Goal: Navigation & Orientation: Find specific page/section

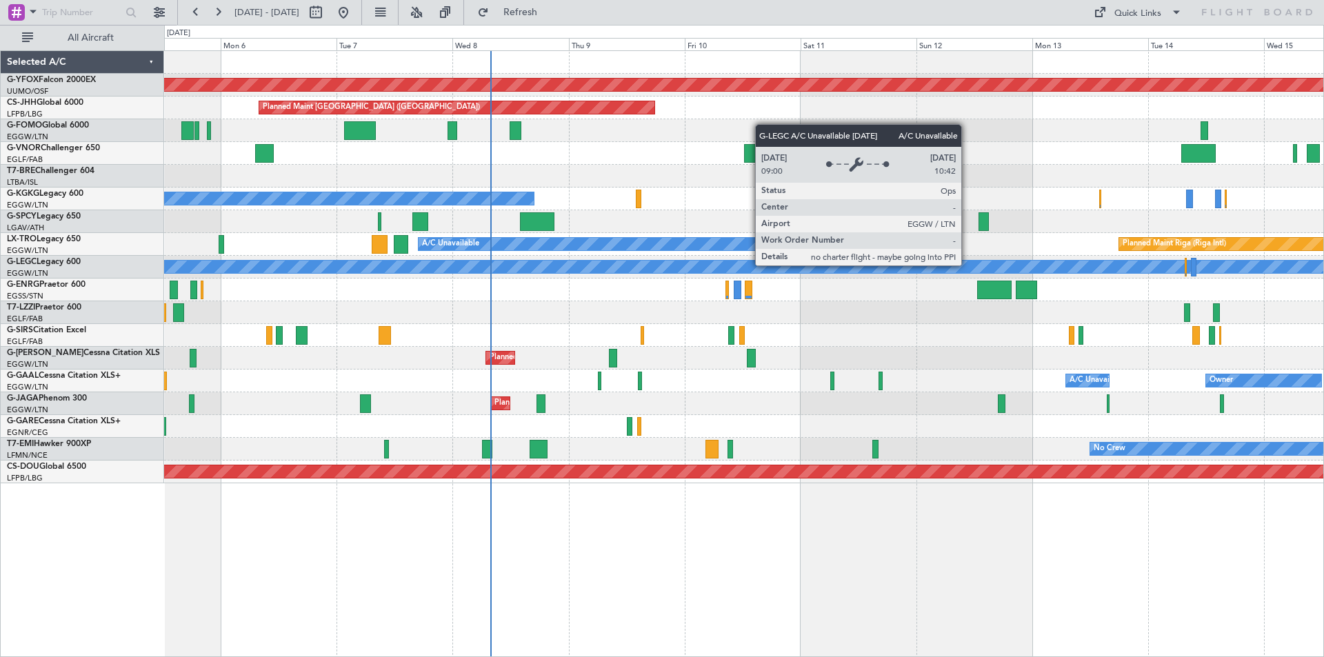
click at [653, 272] on div "A/C Unavailable [GEOGRAPHIC_DATA] ([GEOGRAPHIC_DATA])" at bounding box center [794, 267] width 3378 height 12
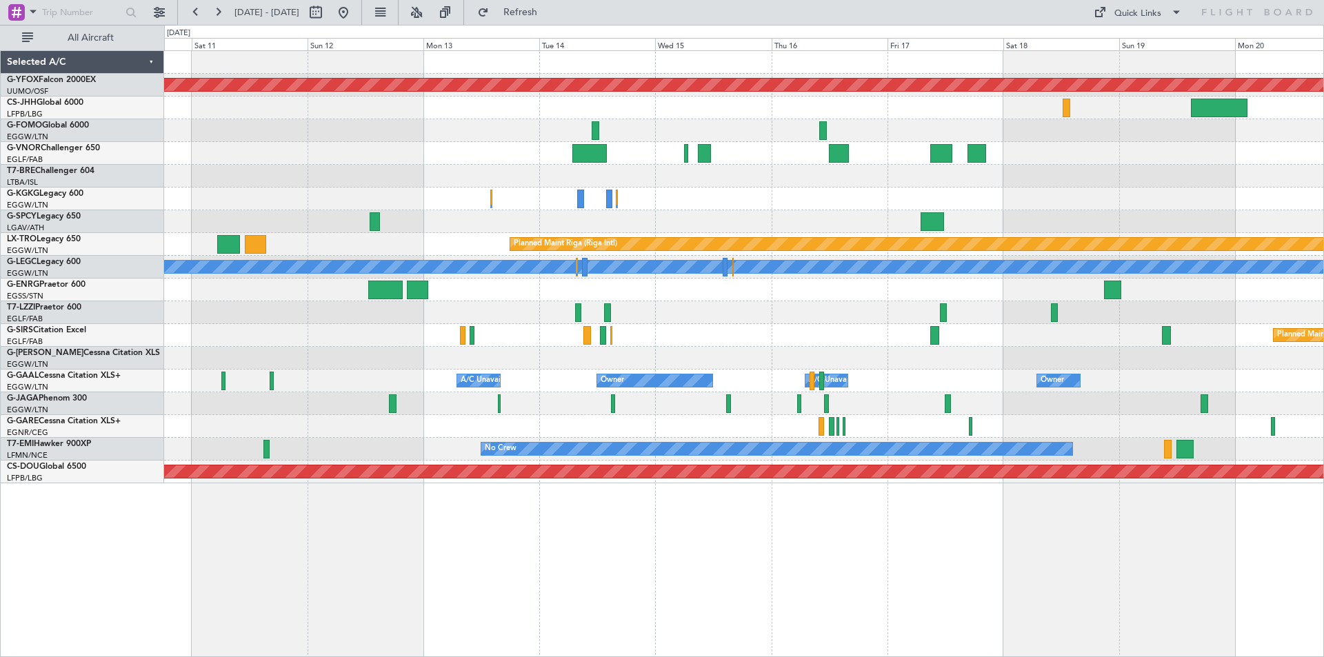
click at [422, 247] on div "AOG Maint Ostafyevo Planned Maint [GEOGRAPHIC_DATA] ([GEOGRAPHIC_DATA]) A/C Una…" at bounding box center [744, 267] width 1160 height 432
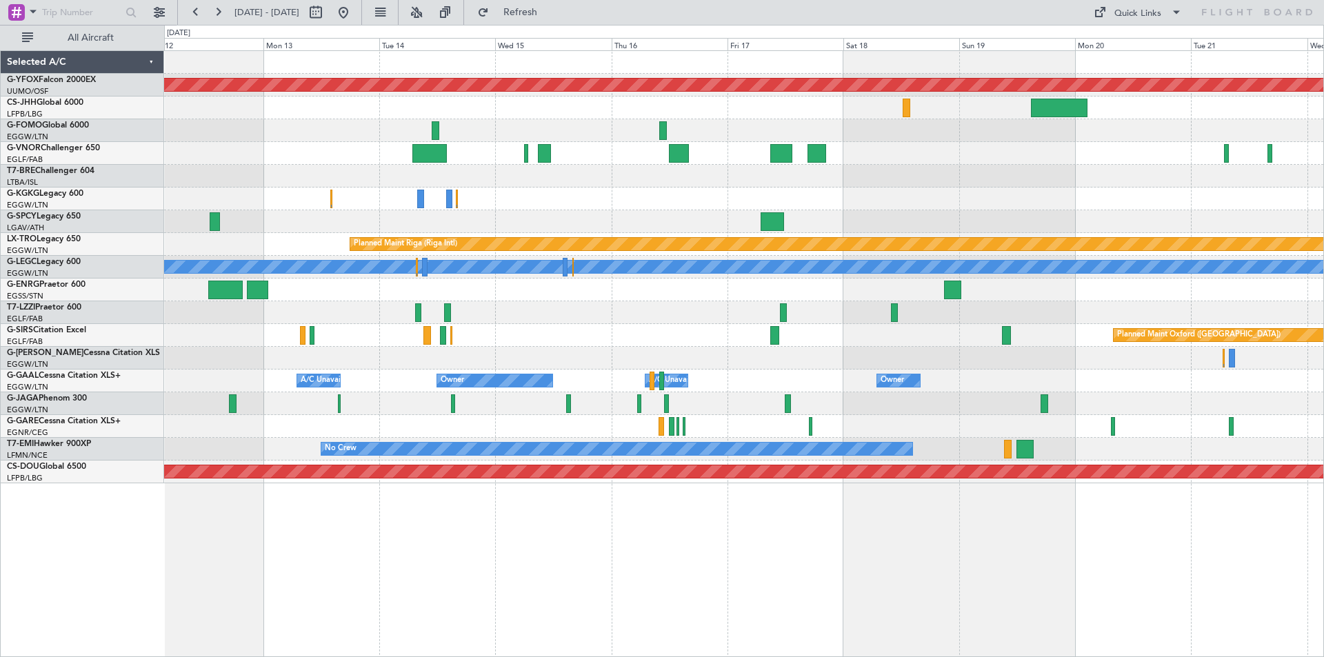
click at [815, 221] on div at bounding box center [744, 221] width 1160 height 23
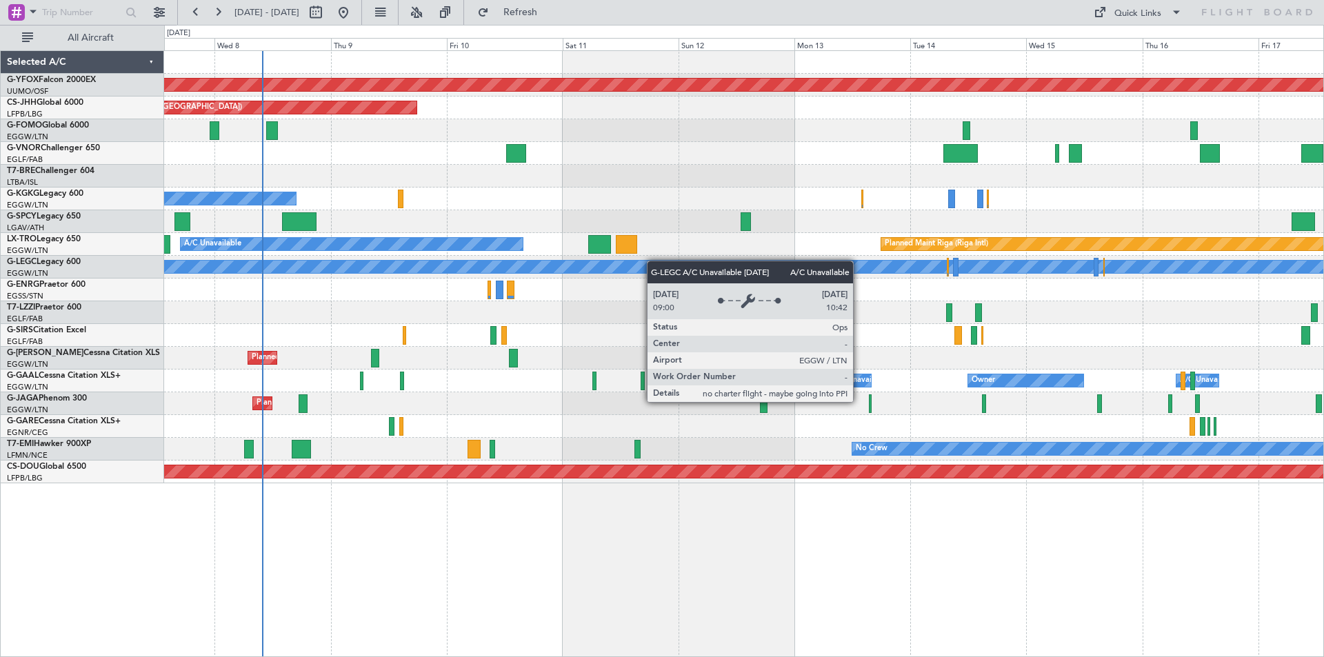
click at [872, 261] on div "AOG Maint Ostafyevo Planned Maint [GEOGRAPHIC_DATA] ([GEOGRAPHIC_DATA]) A/C Una…" at bounding box center [744, 267] width 1160 height 432
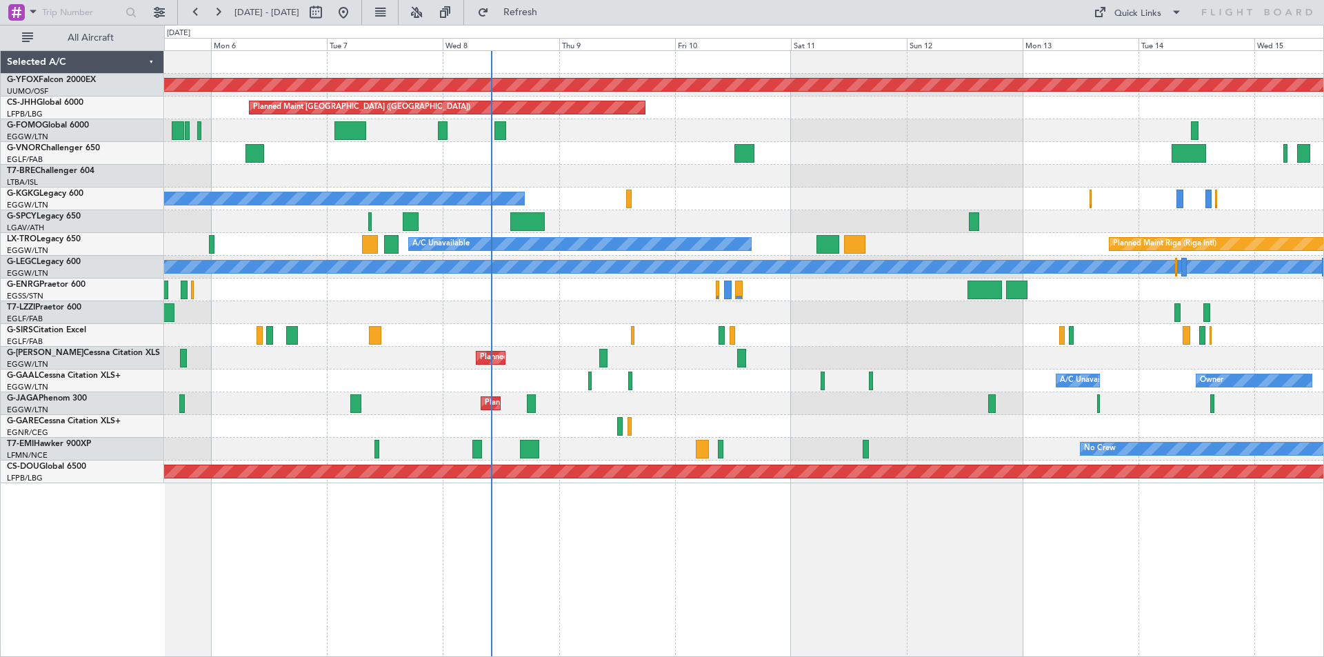
click at [818, 184] on div "AOG Maint Ostafyevo Planned Maint [GEOGRAPHIC_DATA] ([GEOGRAPHIC_DATA]) A/C Una…" at bounding box center [744, 267] width 1160 height 432
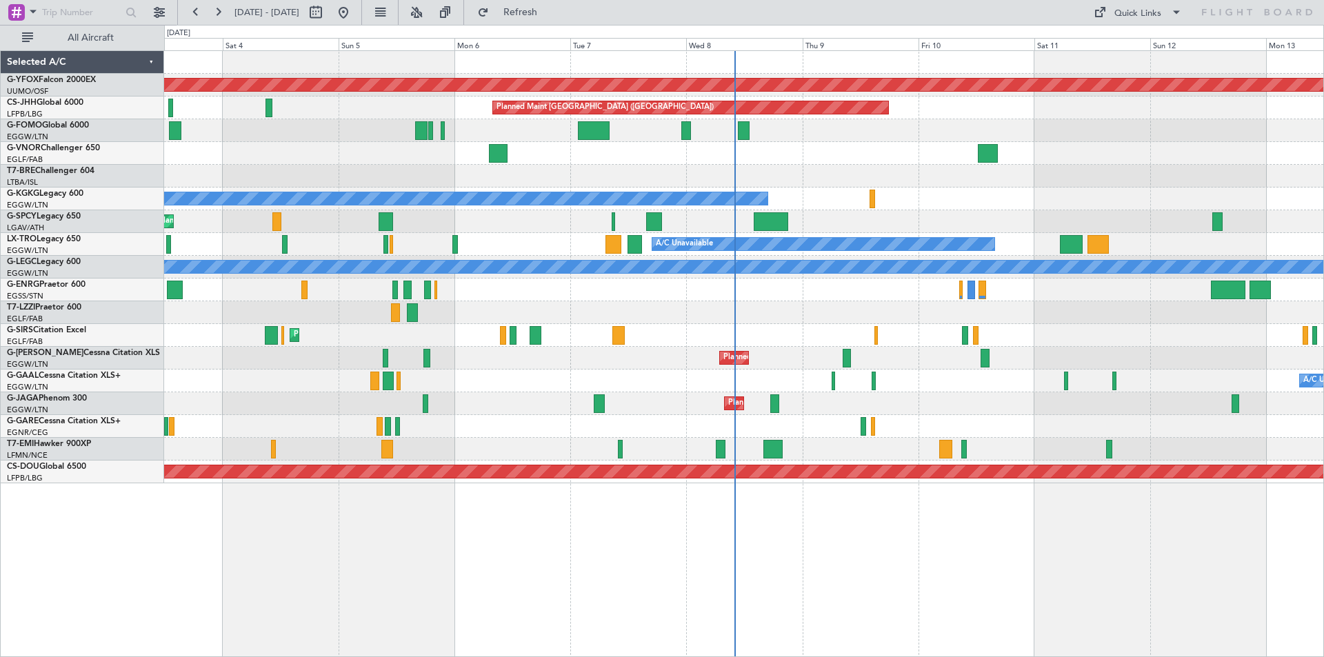
click at [643, 392] on div "AOG Maint Ostafyevo Planned Maint [GEOGRAPHIC_DATA] ([GEOGRAPHIC_DATA]) A/C Una…" at bounding box center [744, 267] width 1160 height 432
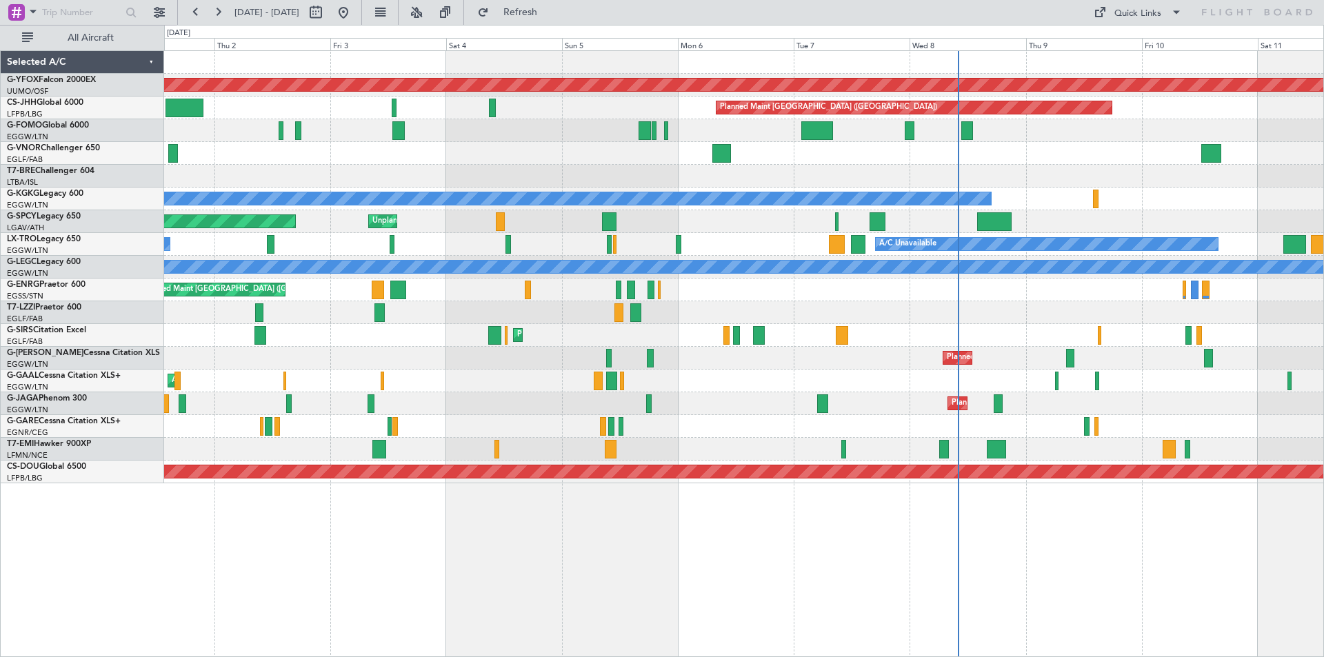
click at [713, 379] on div "AOG Maint Dusseldorf A/C Unavailable Planned [GEOGRAPHIC_DATA]" at bounding box center [744, 381] width 1160 height 23
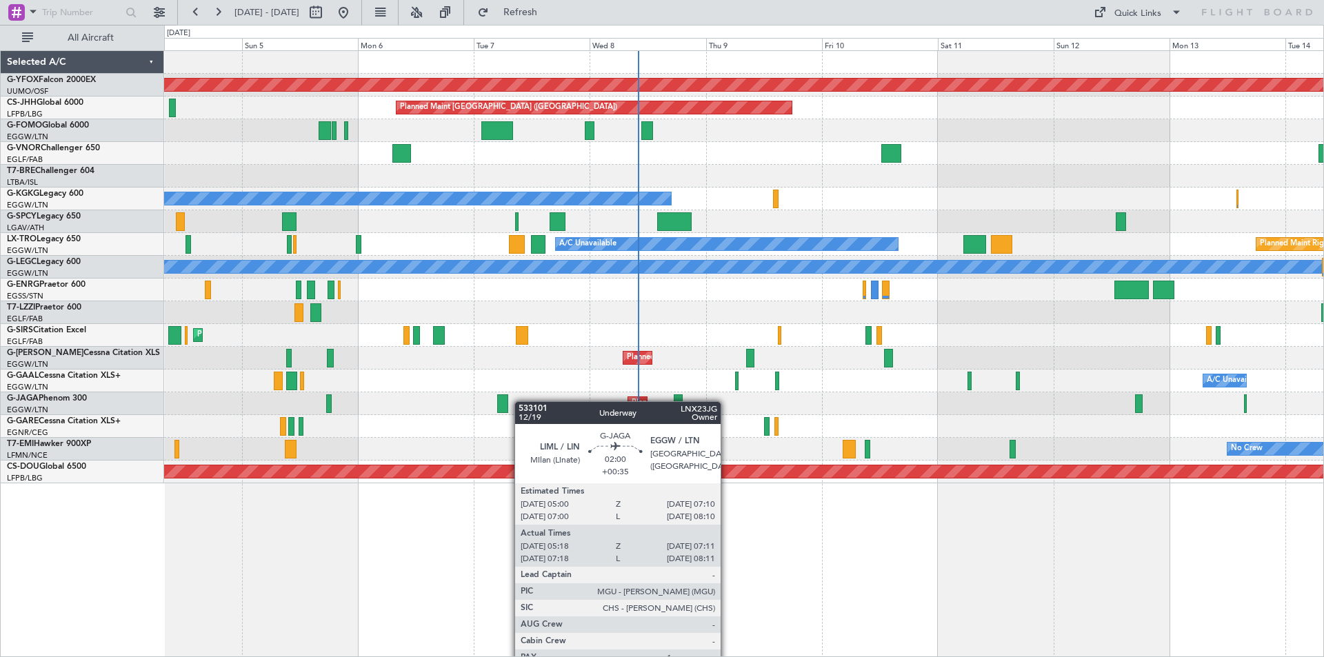
click at [491, 401] on div "AOG Maint Ostafyevo Planned Maint [GEOGRAPHIC_DATA] ([GEOGRAPHIC_DATA]) A/C Una…" at bounding box center [744, 267] width 1160 height 432
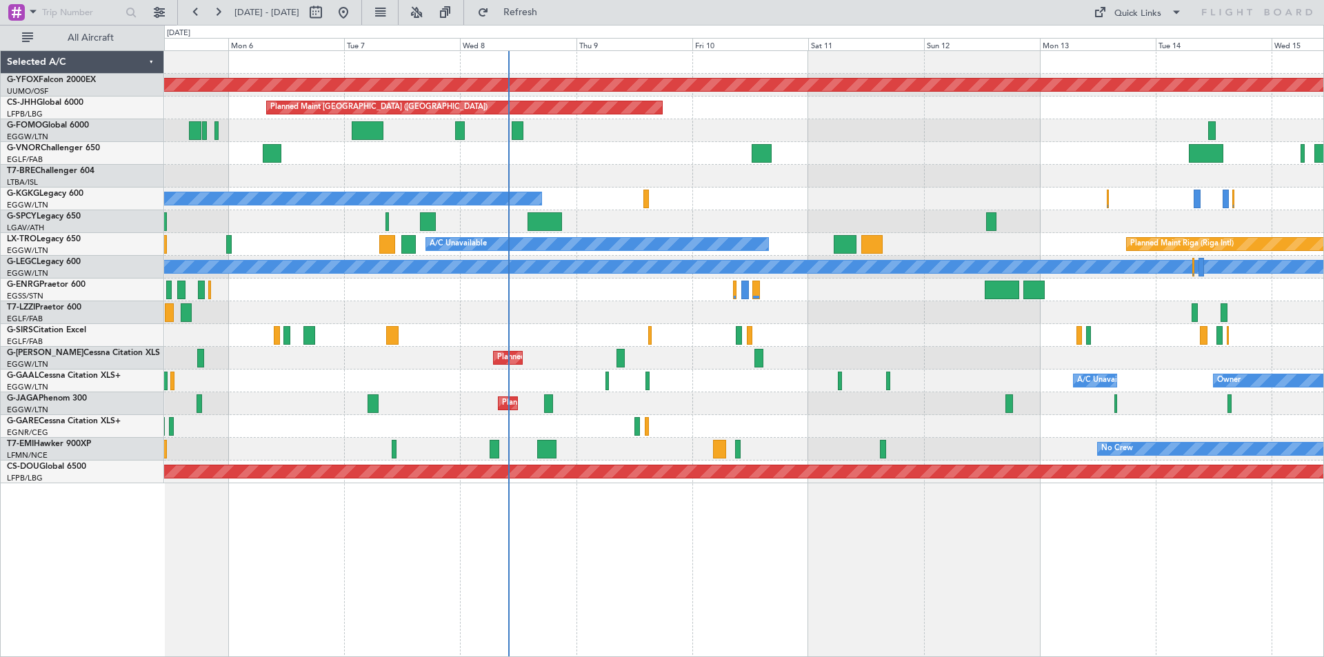
click at [739, 407] on div "Planned Maint [GEOGRAPHIC_DATA] ([GEOGRAPHIC_DATA])" at bounding box center [744, 403] width 1160 height 23
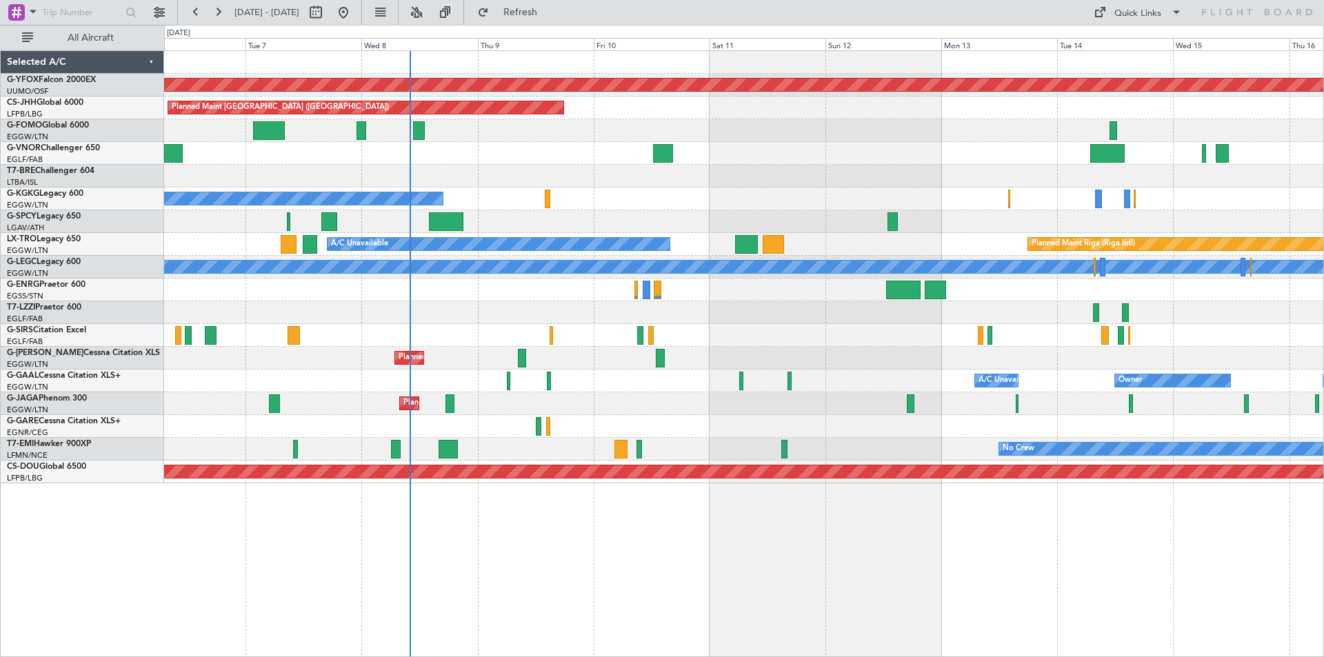
click at [1048, 370] on div "AOG Maint Ostafyevo Planned Maint [GEOGRAPHIC_DATA] ([GEOGRAPHIC_DATA]) A/C Una…" at bounding box center [744, 267] width 1160 height 432
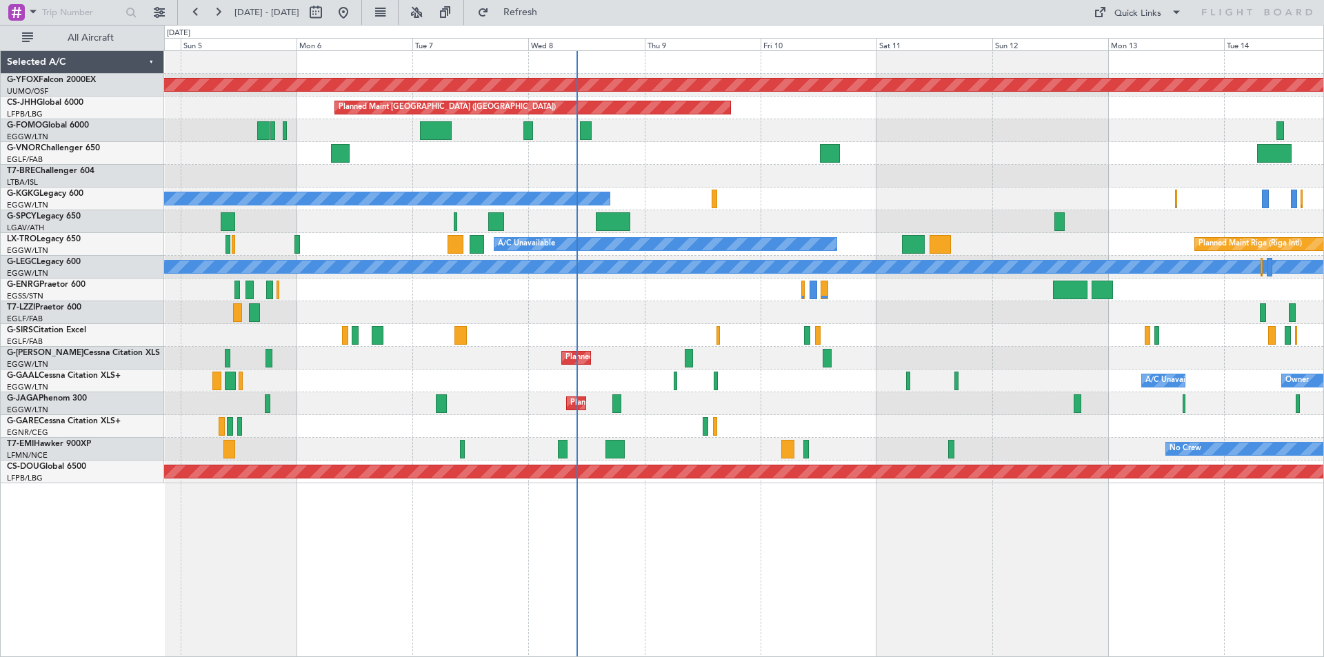
click at [997, 367] on div "AOG Maint Ostafyevo Planned Maint [GEOGRAPHIC_DATA] ([GEOGRAPHIC_DATA]) A/C Una…" at bounding box center [744, 267] width 1160 height 432
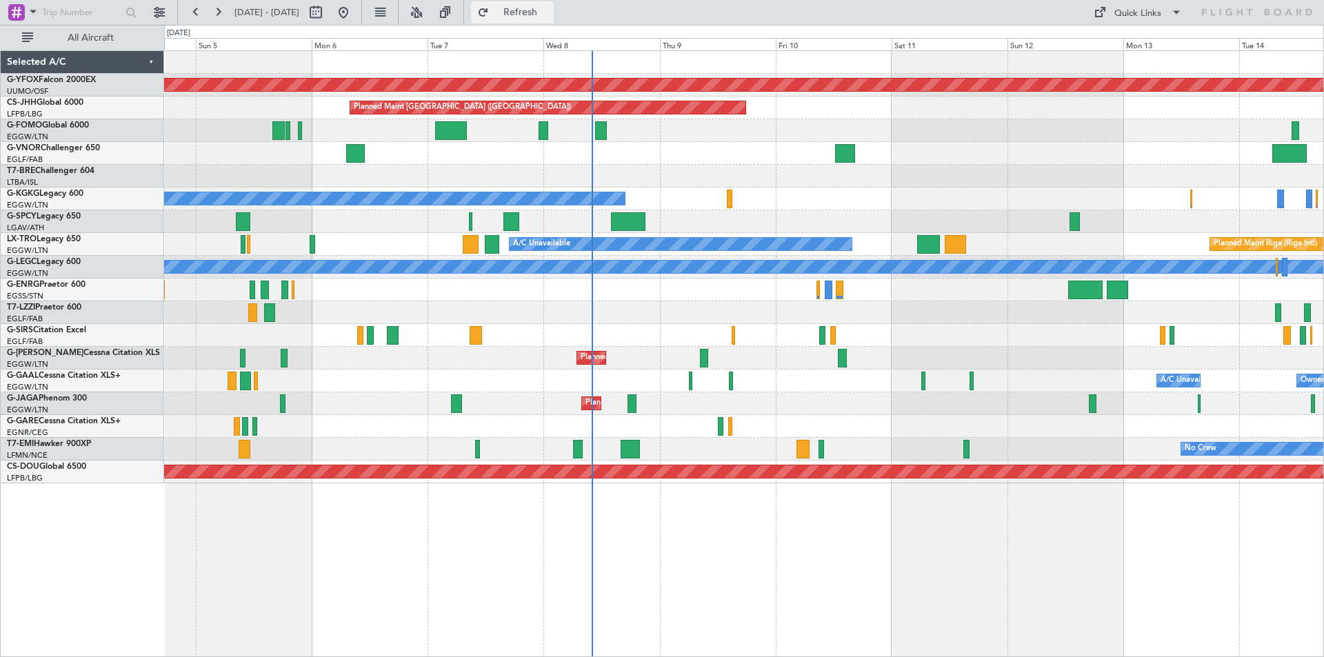
click at [532, 8] on button "Refresh" at bounding box center [512, 12] width 83 height 22
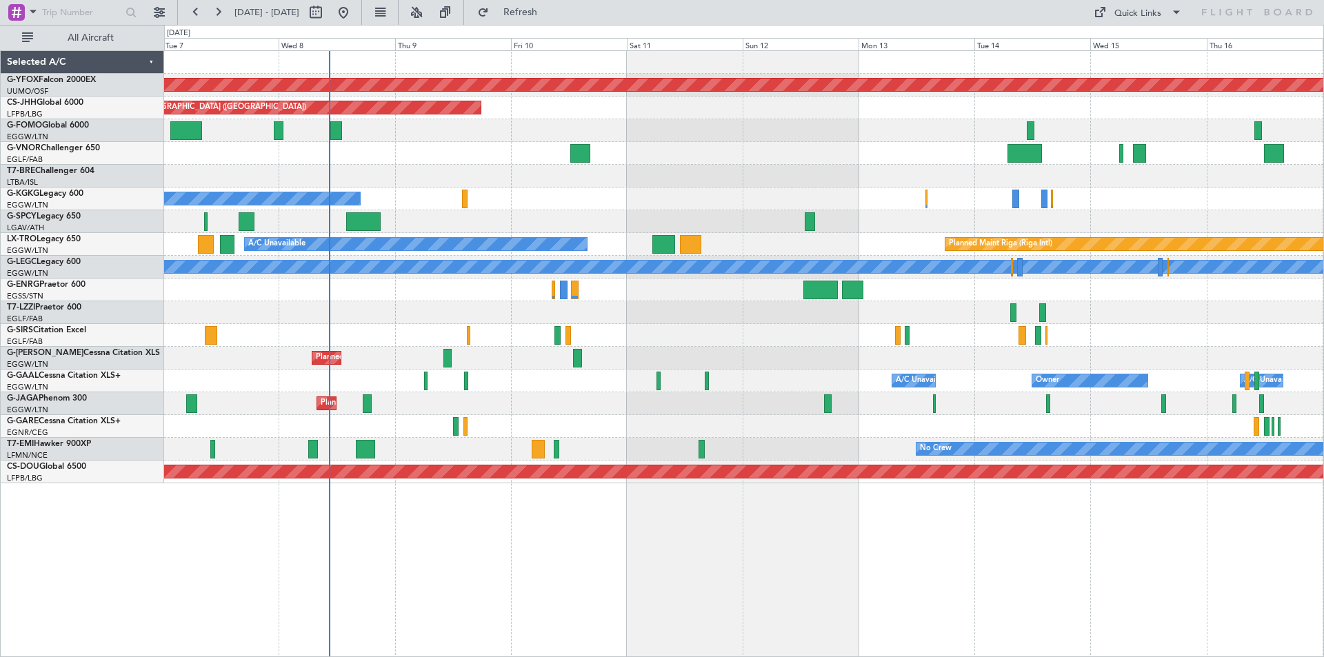
click at [909, 195] on div "A/C Unavailable [GEOGRAPHIC_DATA] (Ataturk)" at bounding box center [744, 199] width 1160 height 23
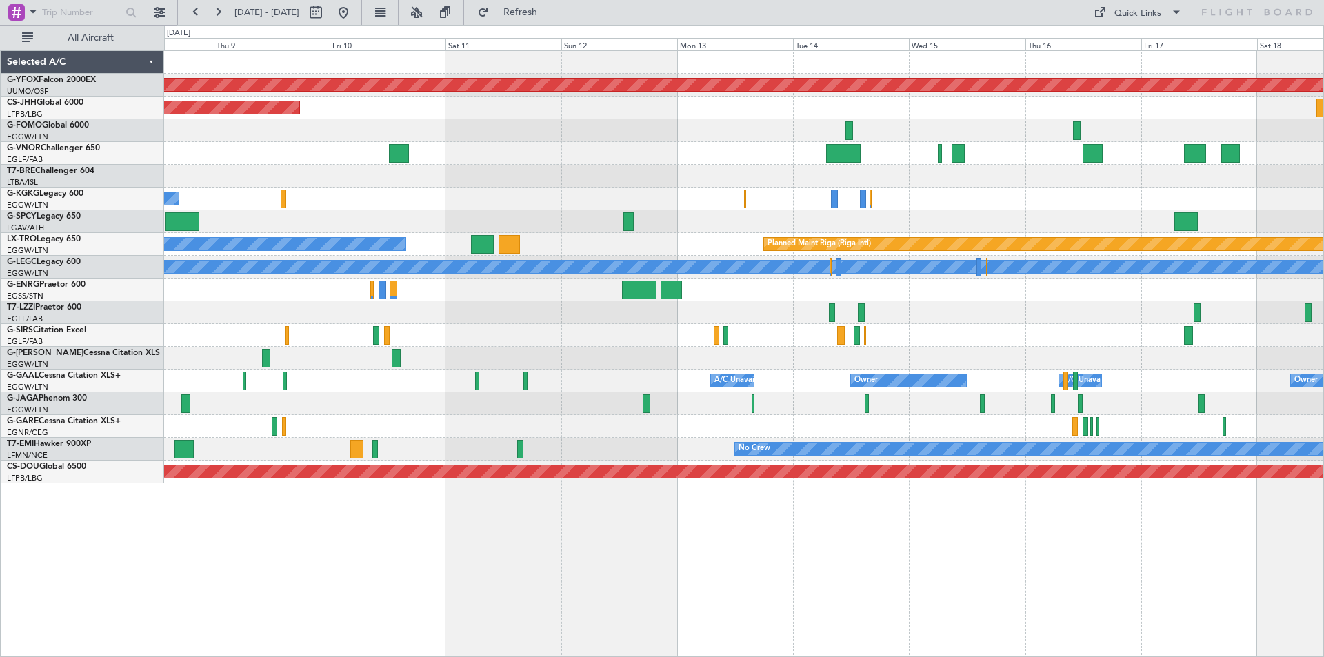
click at [953, 193] on div "A/C Unavailable [GEOGRAPHIC_DATA] (Ataturk)" at bounding box center [744, 199] width 1160 height 23
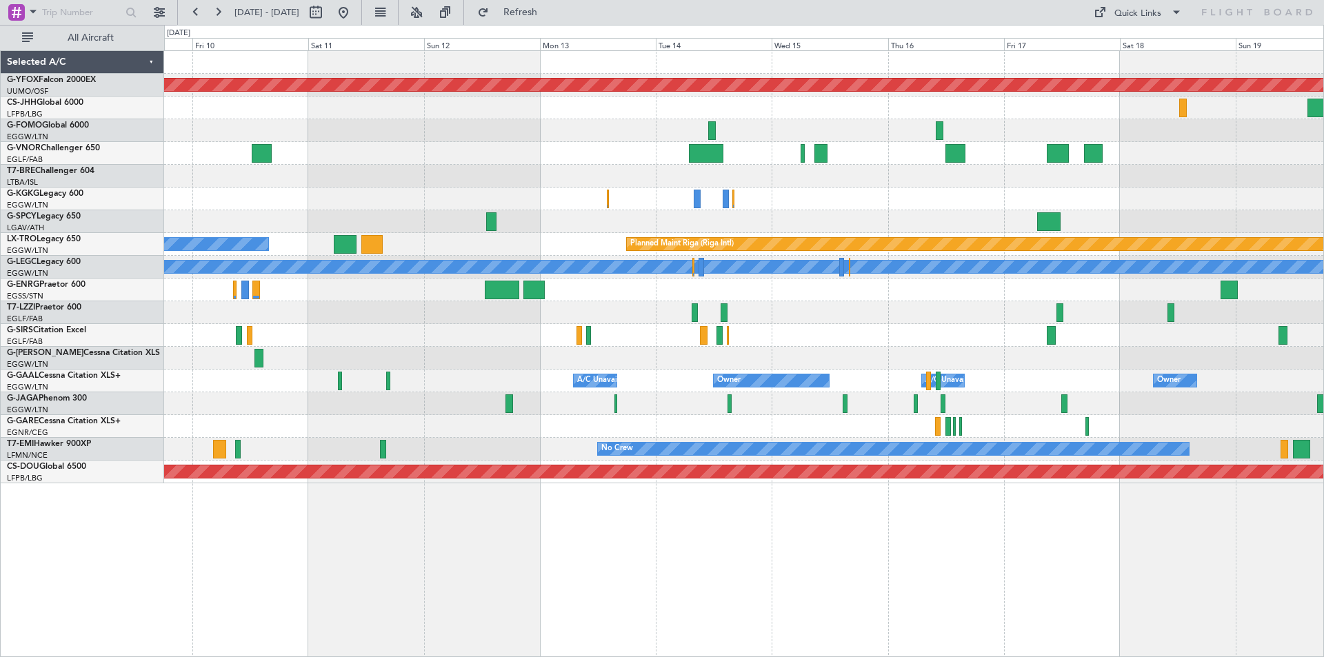
click at [970, 195] on div "A/C Unavailable [GEOGRAPHIC_DATA] (Ataturk)" at bounding box center [744, 199] width 1160 height 23
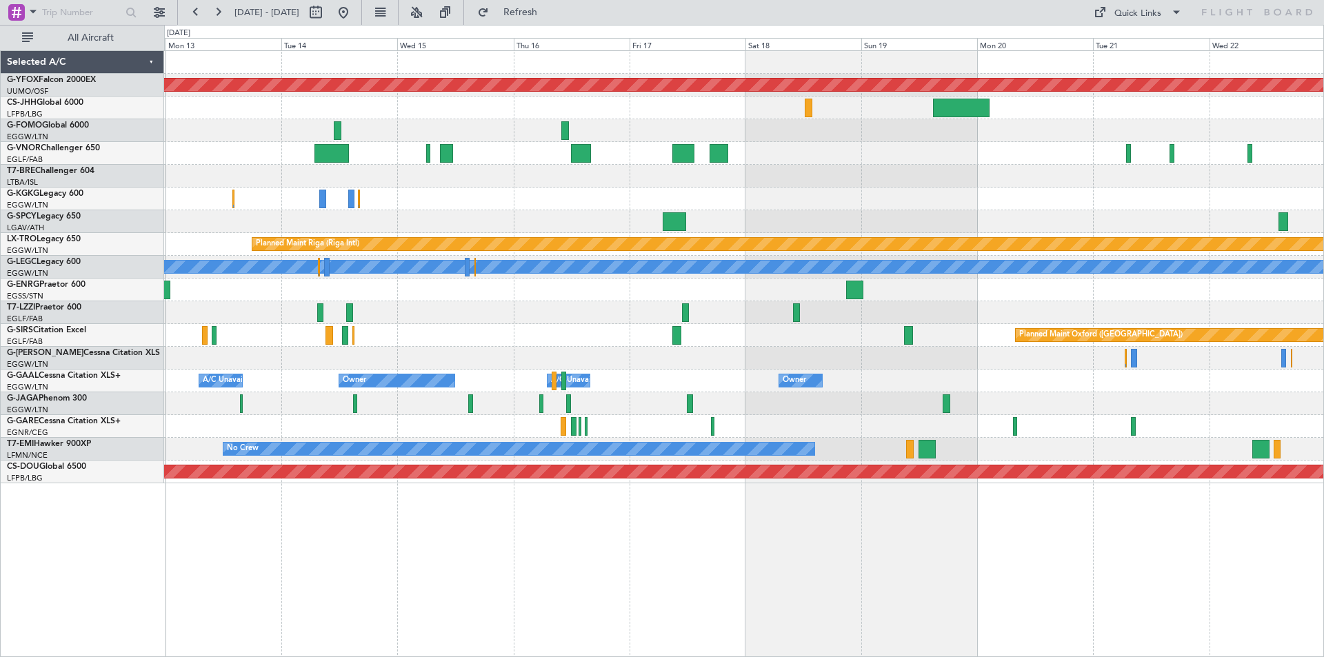
click at [682, 183] on div at bounding box center [744, 176] width 1160 height 23
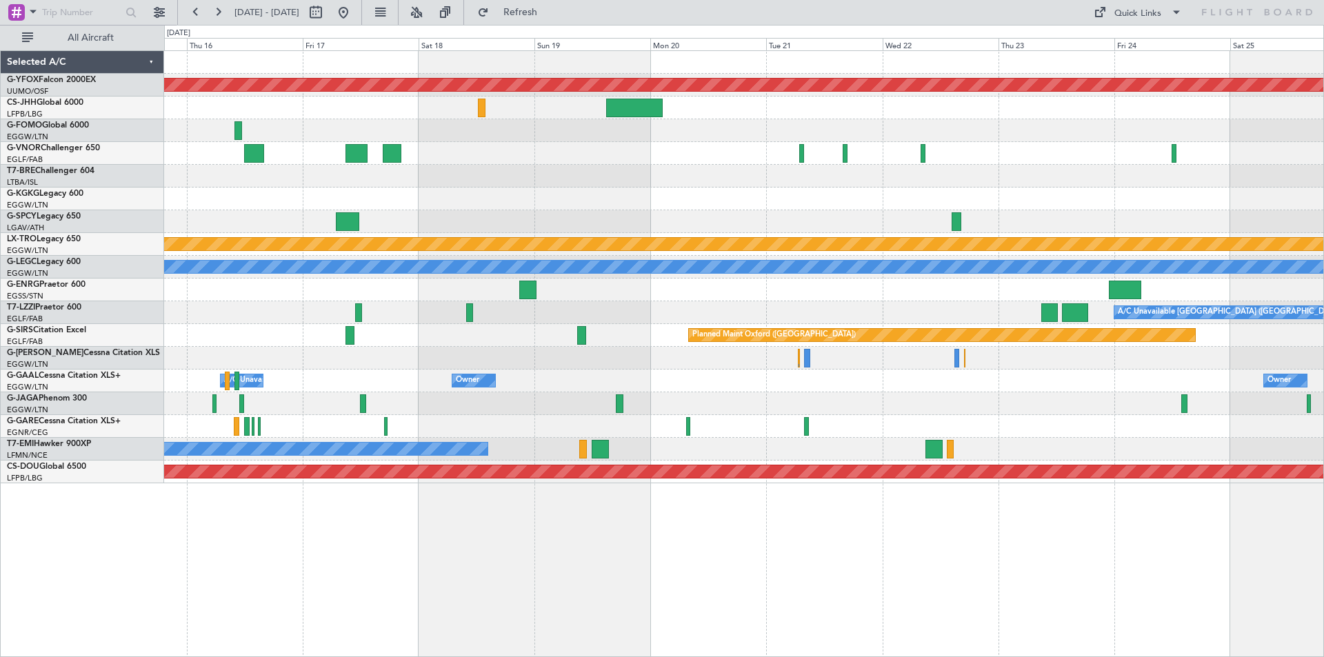
click at [601, 183] on div at bounding box center [744, 176] width 1160 height 23
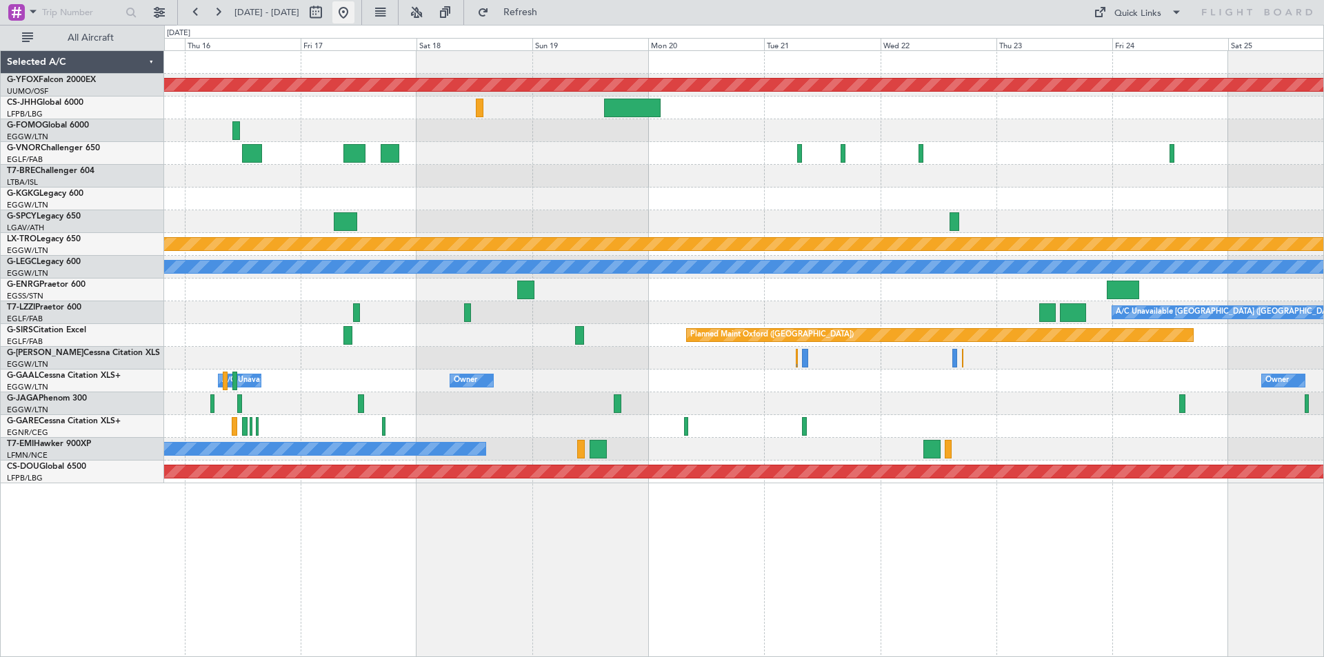
click at [355, 6] on button at bounding box center [343, 12] width 22 height 22
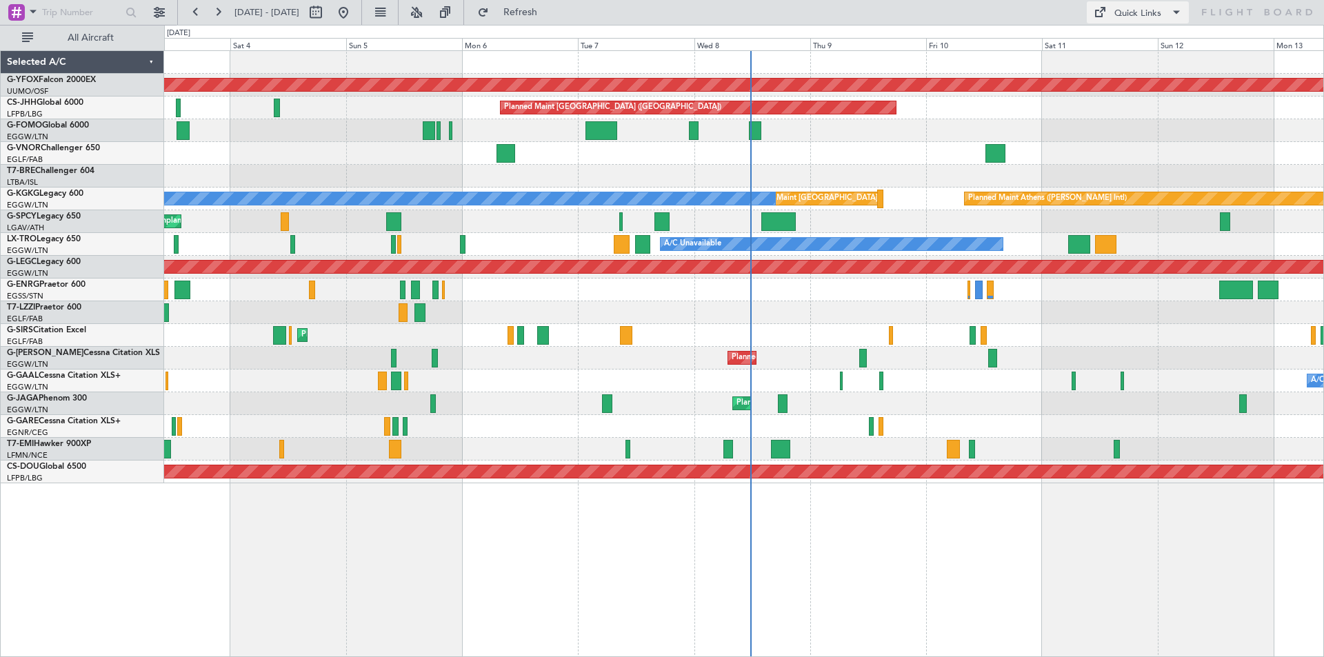
click at [1116, 7] on div "Quick Links" at bounding box center [1138, 14] width 47 height 14
click at [1115, 43] on button "Trip Builder" at bounding box center [1138, 45] width 103 height 33
